Goal: Information Seeking & Learning: Learn about a topic

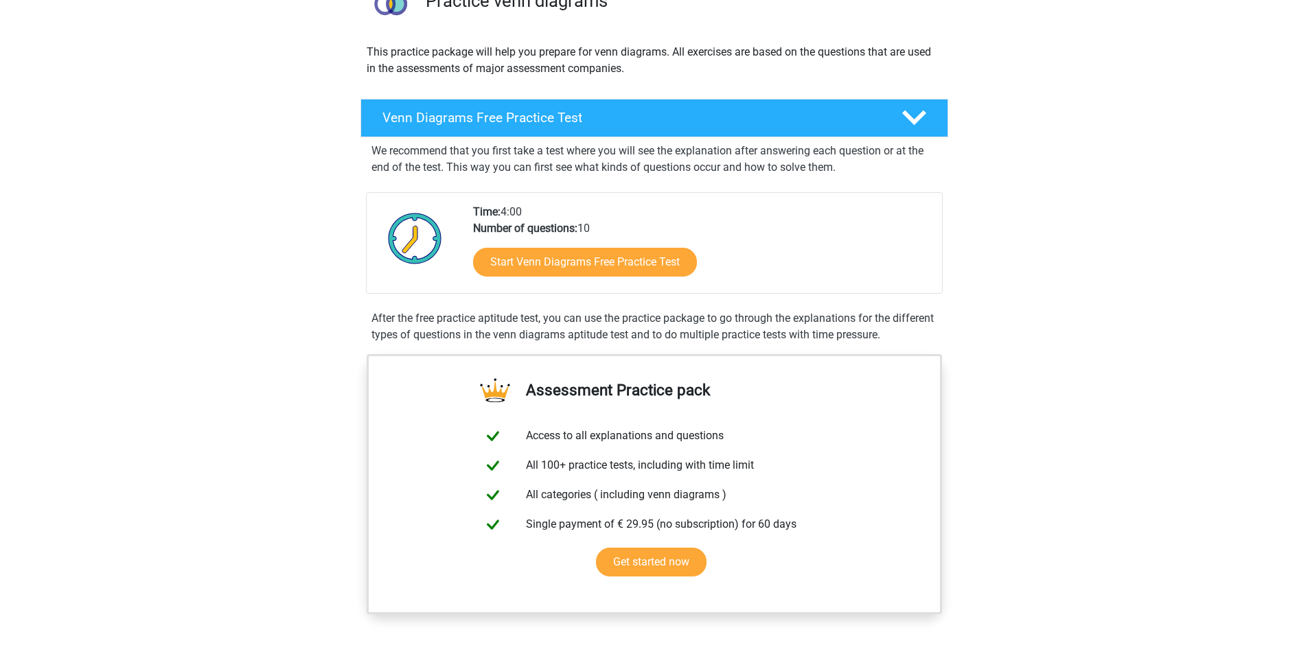
scroll to position [69, 0]
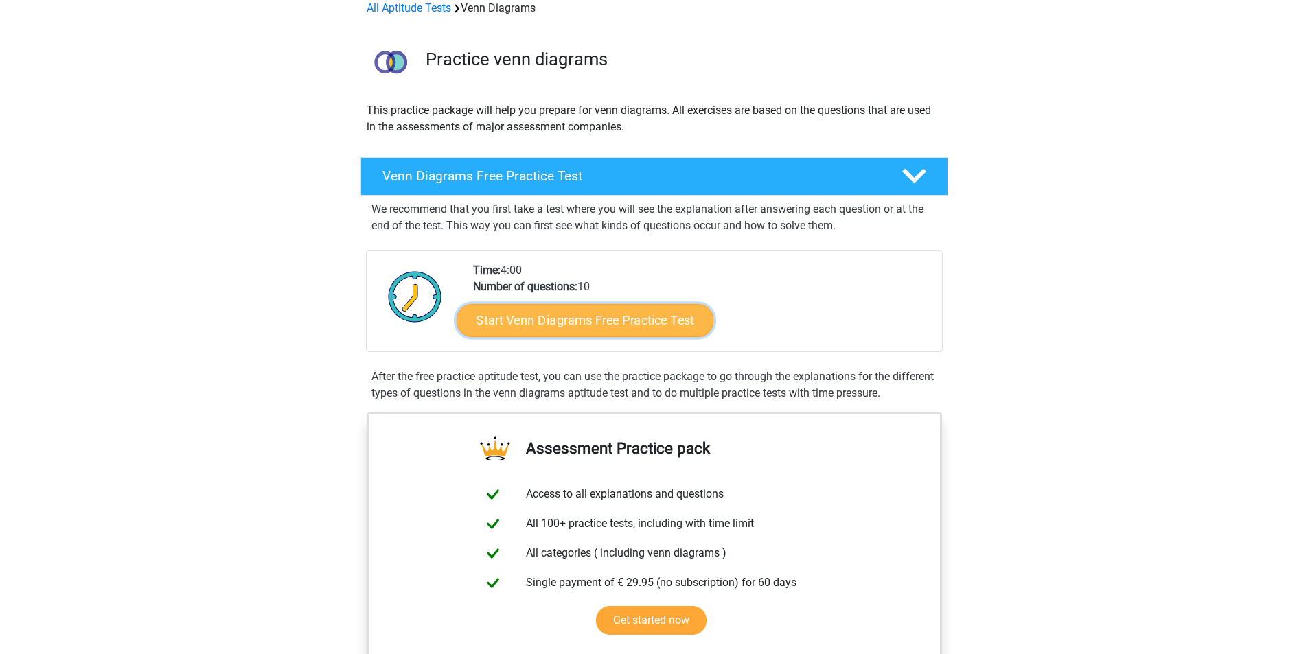
click at [505, 330] on link "Start Venn Diagrams Free Practice Test" at bounding box center [584, 320] width 257 height 33
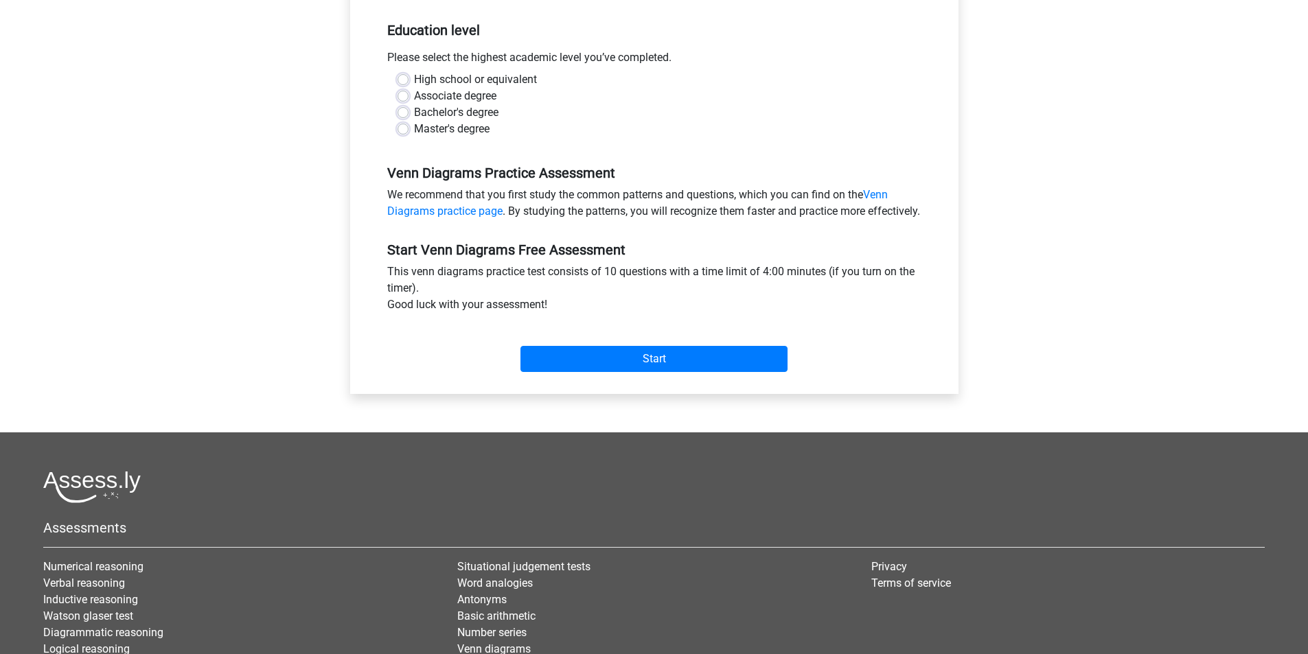
scroll to position [275, 0]
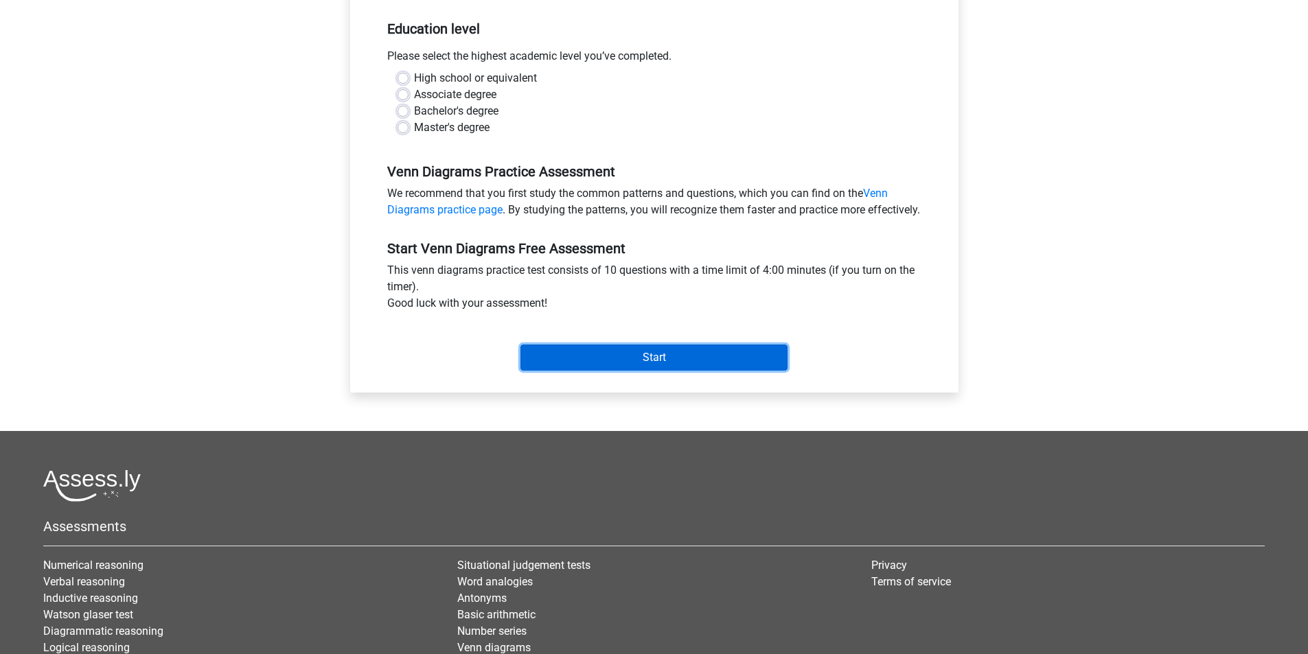
click at [556, 371] on input "Start" at bounding box center [653, 358] width 267 height 26
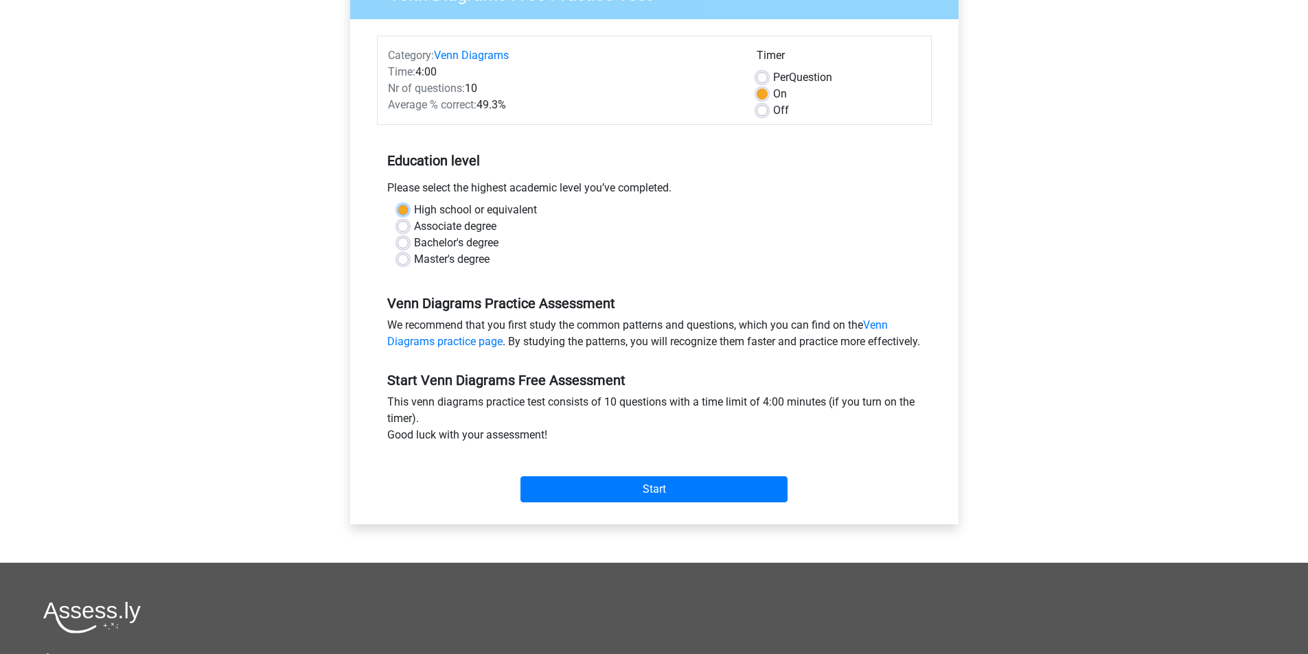
scroll to position [137, 0]
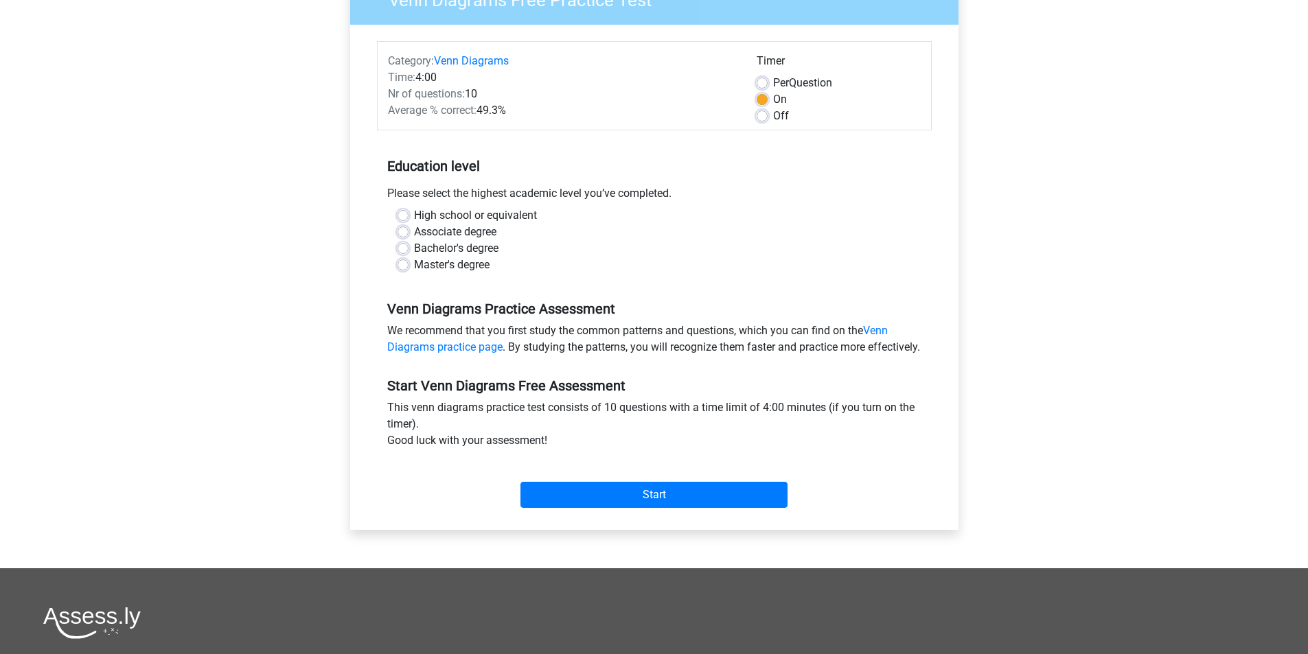
click at [569, 304] on h5 "Venn Diagrams Practice Assessment" at bounding box center [654, 309] width 534 height 16
click at [451, 245] on label "Bachelor's degree" at bounding box center [456, 248] width 84 height 16
click at [409, 245] on input "Bachelor's degree" at bounding box center [403, 247] width 11 height 14
radio input "true"
click at [619, 508] on input "Start" at bounding box center [653, 495] width 267 height 26
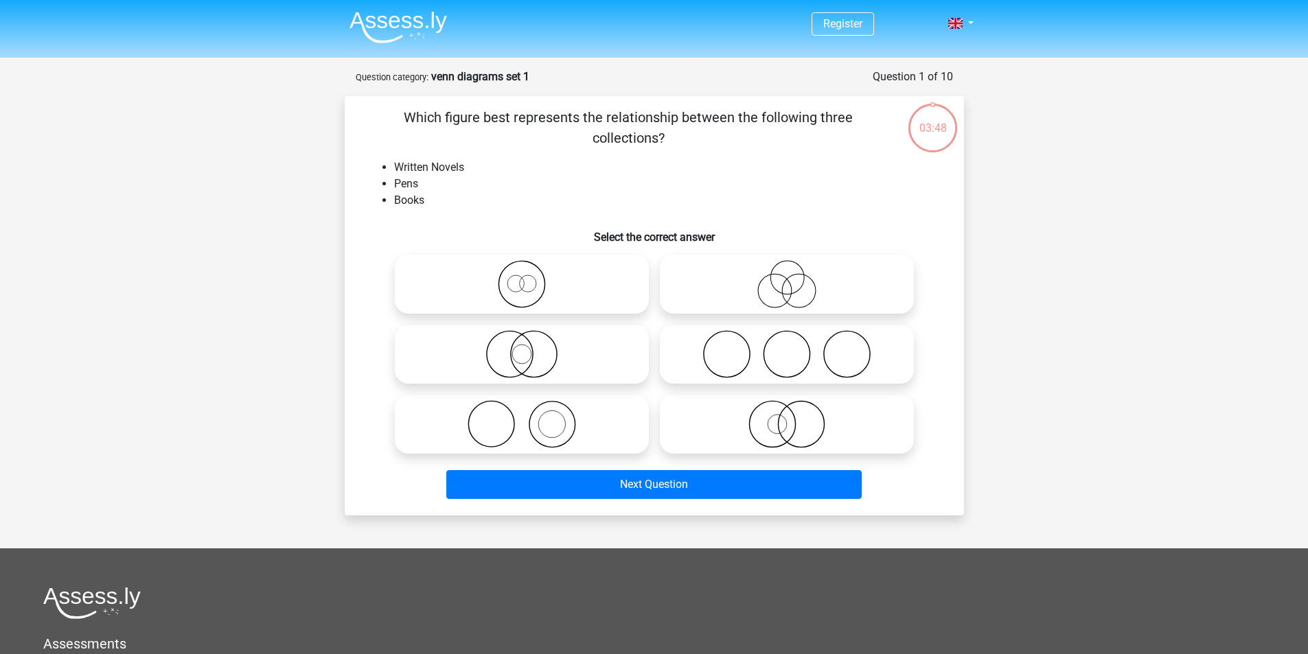
click at [612, 359] on icon at bounding box center [521, 354] width 243 height 48
click at [531, 347] on input "radio" at bounding box center [526, 343] width 9 height 9
radio input "true"
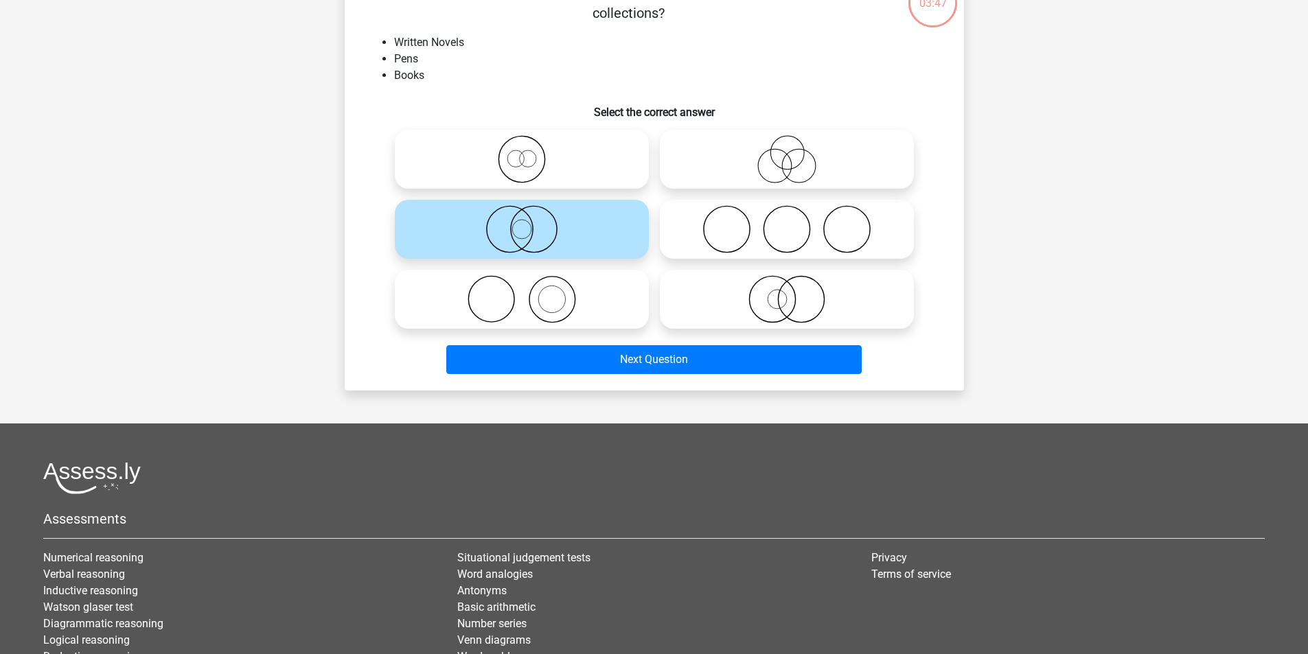
scroll to position [137, 0]
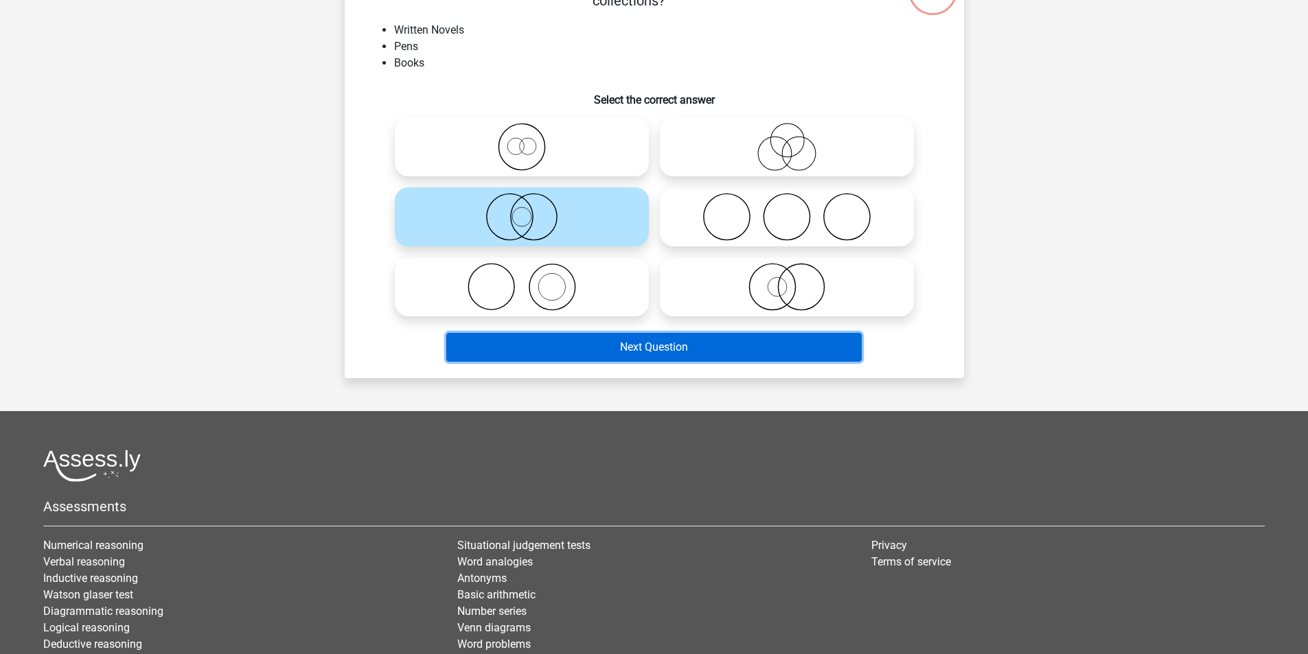
click at [622, 345] on button "Next Question" at bounding box center [653, 347] width 415 height 29
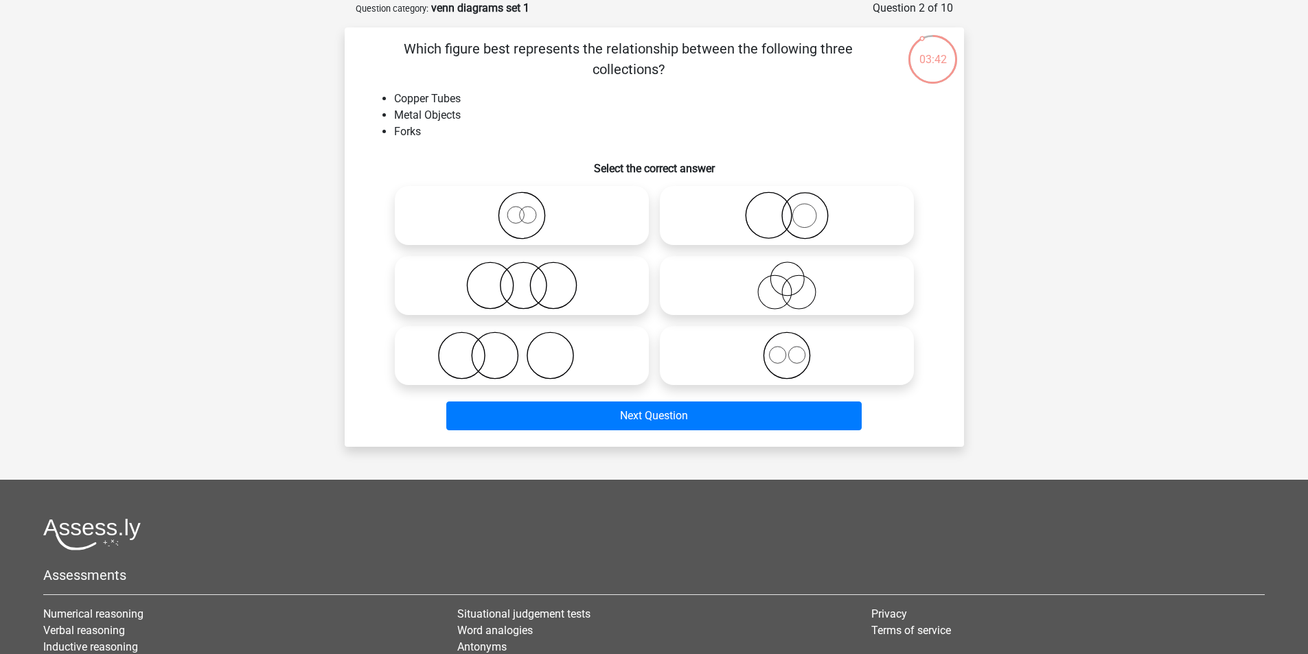
scroll to position [0, 0]
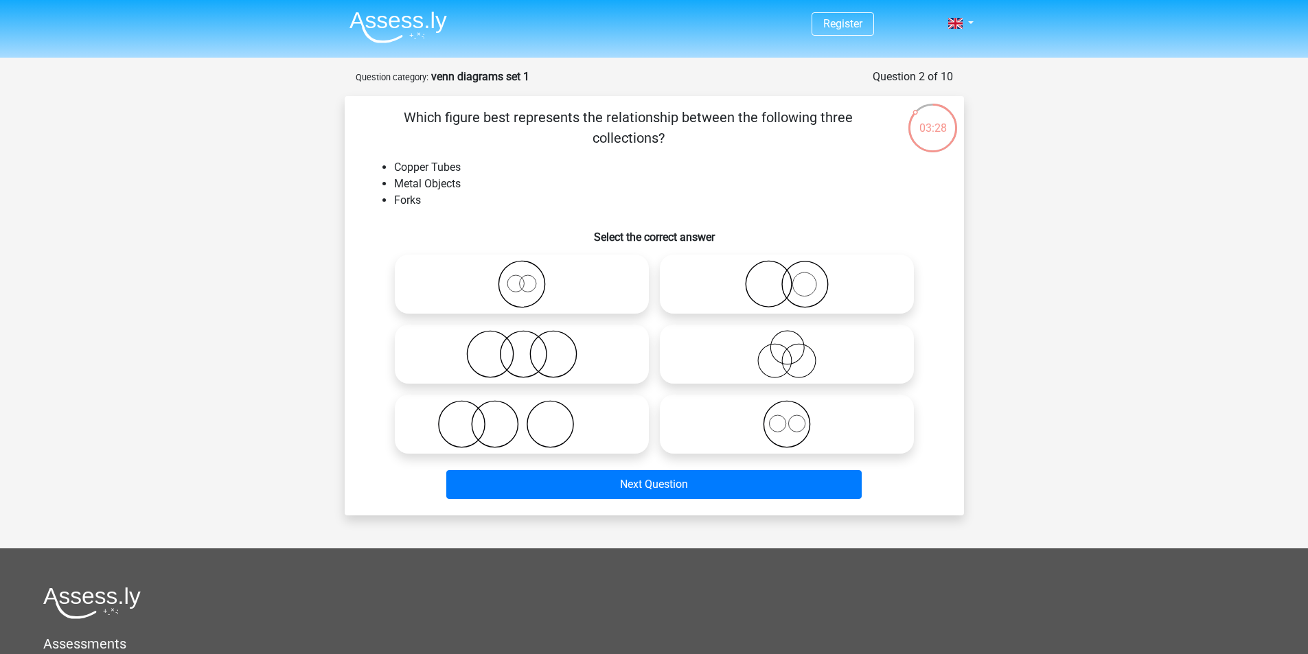
click at [560, 364] on icon at bounding box center [521, 354] width 243 height 48
click at [531, 347] on input "radio" at bounding box center [526, 343] width 9 height 9
radio input "true"
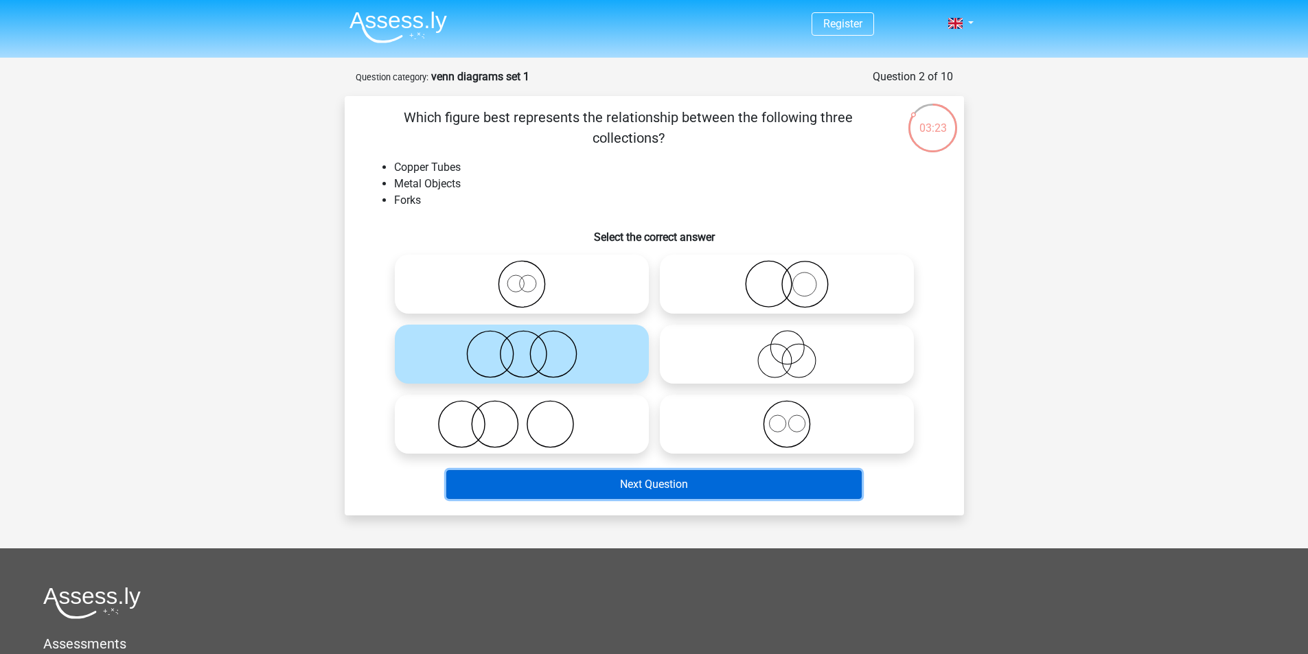
click at [595, 494] on button "Next Question" at bounding box center [653, 484] width 415 height 29
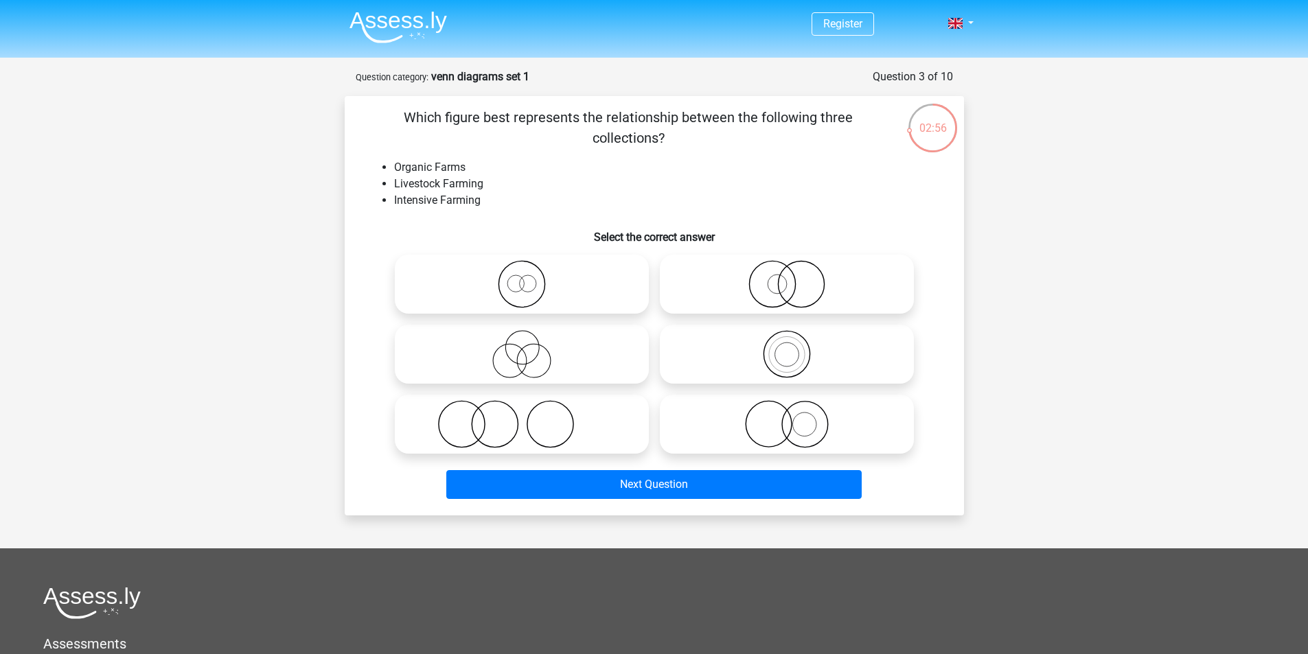
click at [612, 409] on icon at bounding box center [521, 424] width 243 height 48
click at [531, 409] on input "radio" at bounding box center [526, 413] width 9 height 9
radio input "true"
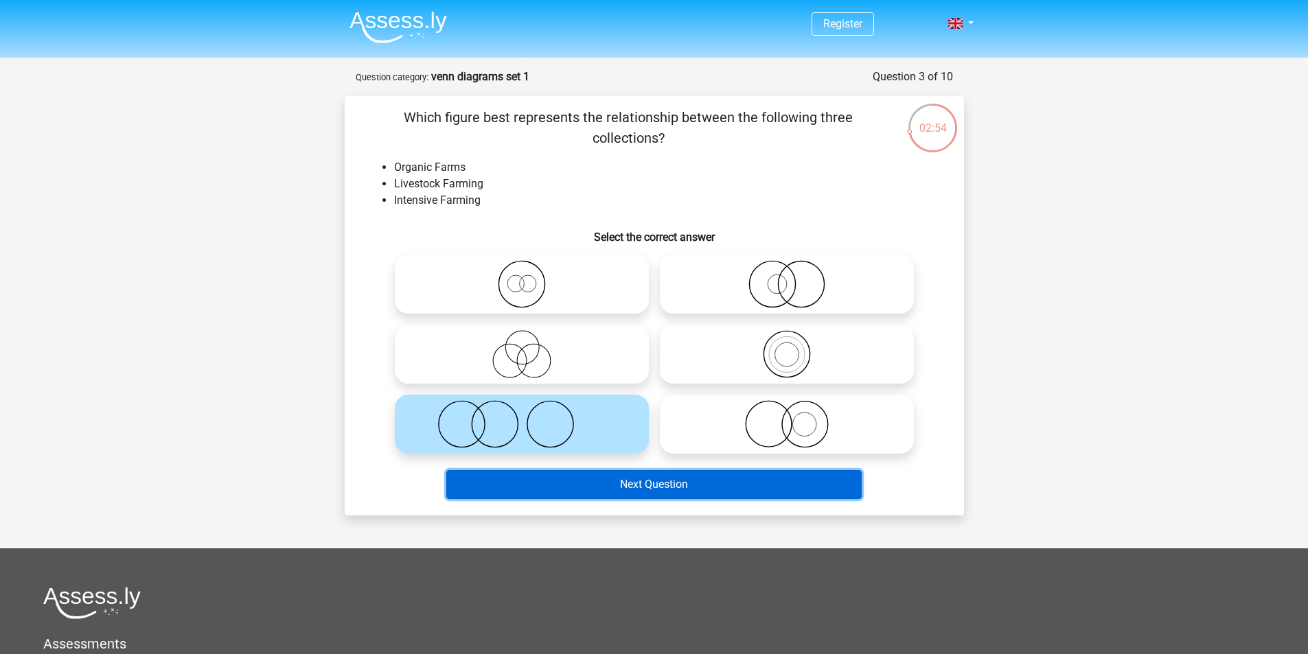
click at [615, 470] on button "Next Question" at bounding box center [653, 484] width 415 height 29
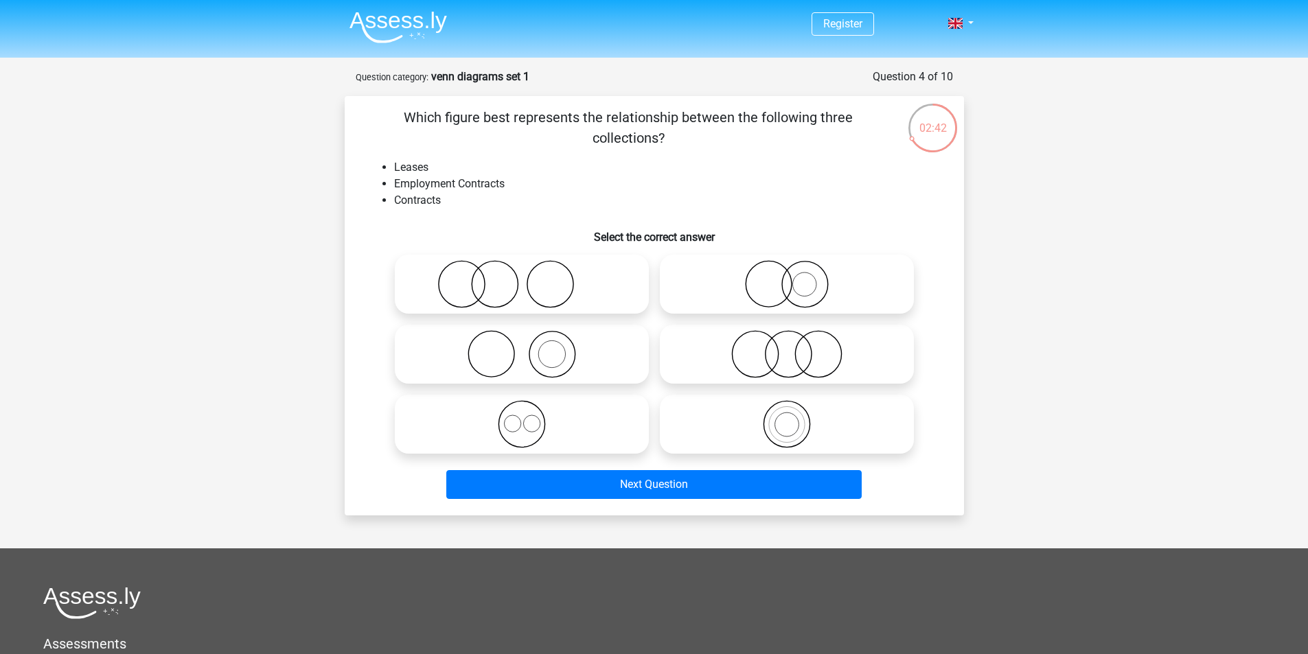
click at [584, 348] on icon at bounding box center [521, 354] width 243 height 48
click at [531, 347] on input "radio" at bounding box center [526, 343] width 9 height 9
radio input "true"
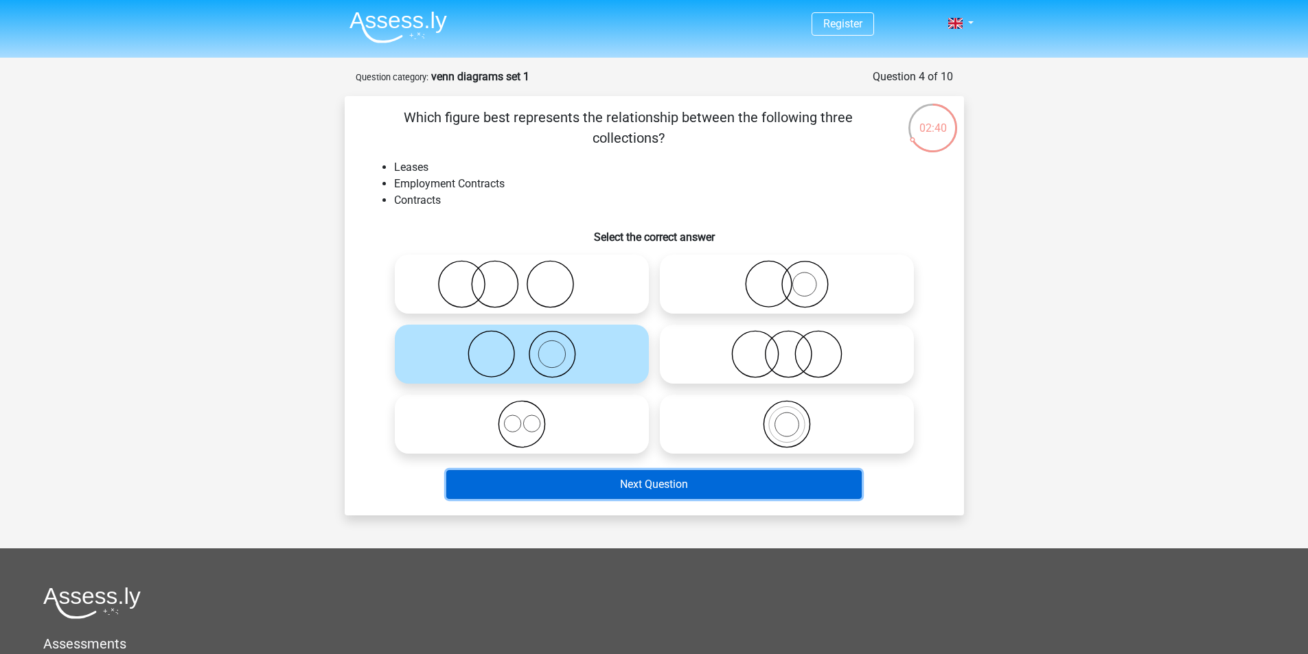
click at [639, 487] on button "Next Question" at bounding box center [653, 484] width 415 height 29
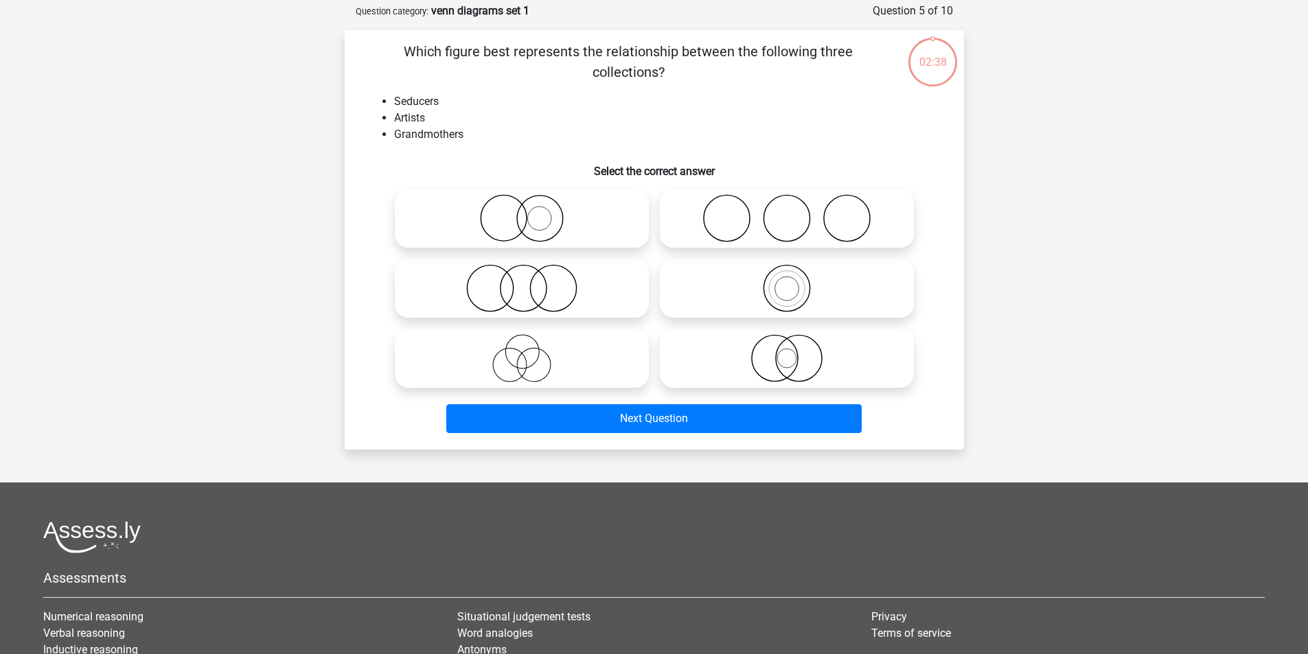
scroll to position [69, 0]
